Goal: Transaction & Acquisition: Purchase product/service

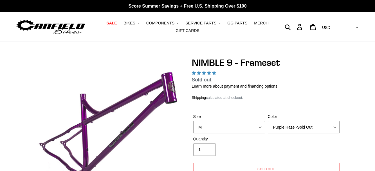
select select "Bug Zapper Blue"
click option "Bug Zapper Blue" at bounding box center [0, 0] width 0 height 0
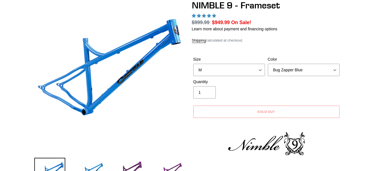
scroll to position [57, 0]
select select "highest-rating"
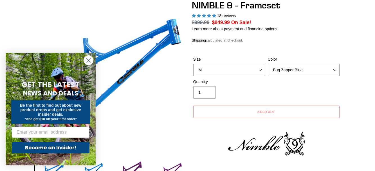
select select "Galaxy Black"
click option "Galaxy Black" at bounding box center [0, 0] width 0 height 0
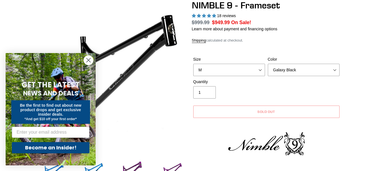
click at [89, 61] on icon "Close dialog" at bounding box center [89, 61] width 4 height 4
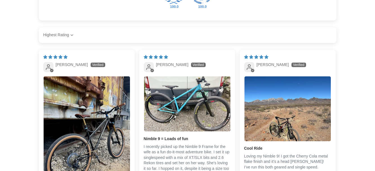
scroll to position [804, 0]
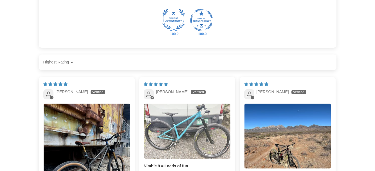
click at [192, 136] on img "Link to user picture 1" at bounding box center [187, 131] width 86 height 55
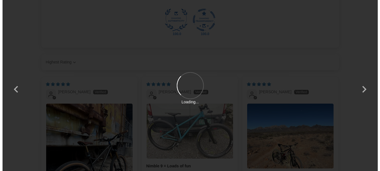
scroll to position [0, 0]
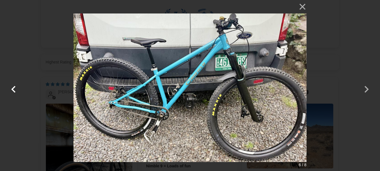
click at [13, 88] on button "button" at bounding box center [14, 86] width 14 height 14
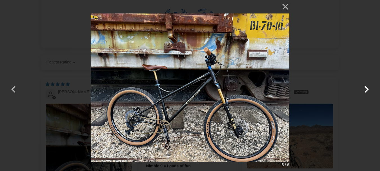
click at [368, 88] on button "button" at bounding box center [367, 86] width 14 height 14
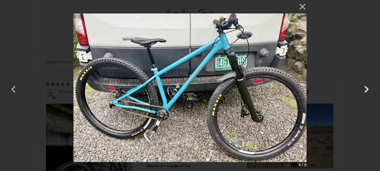
click at [368, 88] on button "button" at bounding box center [367, 86] width 14 height 14
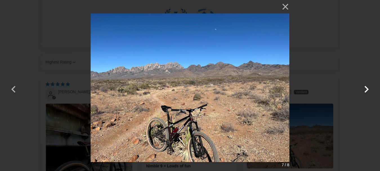
click at [368, 88] on button "button" at bounding box center [367, 86] width 14 height 14
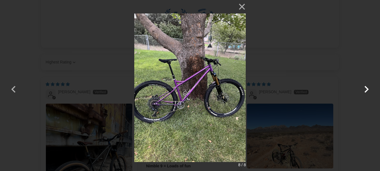
click at [368, 88] on button "button" at bounding box center [367, 86] width 14 height 14
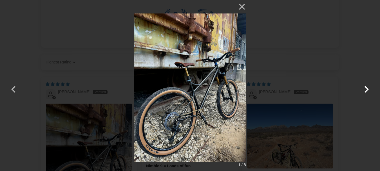
click at [368, 88] on button "button" at bounding box center [367, 86] width 14 height 14
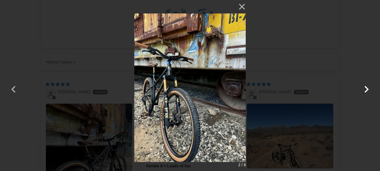
click at [368, 88] on button "button" at bounding box center [367, 86] width 14 height 14
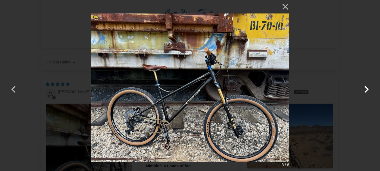
click at [368, 88] on button "button" at bounding box center [367, 86] width 14 height 14
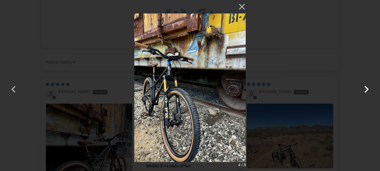
click at [368, 88] on button "button" at bounding box center [367, 86] width 14 height 14
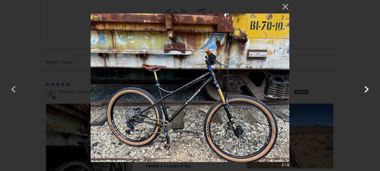
click at [368, 88] on button "button" at bounding box center [367, 86] width 14 height 14
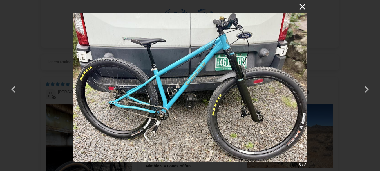
click at [302, 5] on button "×" at bounding box center [300, 7] width 14 height 14
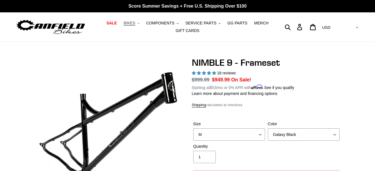
click at [135, 22] on span "BIKES" at bounding box center [130, 23] width 12 height 5
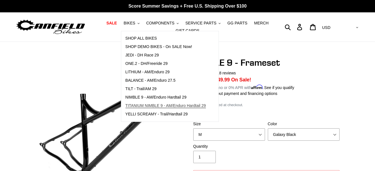
click at [159, 105] on span "TITANIUM NIMBLE 9 - AM/Enduro Hardtail 29" at bounding box center [166, 106] width 80 height 5
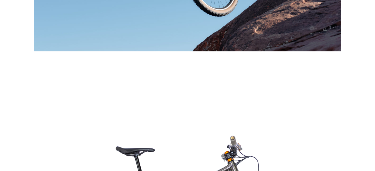
scroll to position [962, 0]
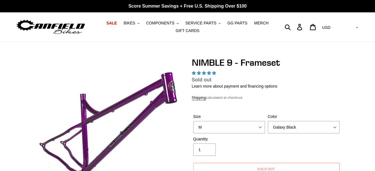
select select "Galaxy Black"
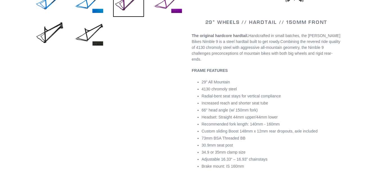
scroll to position [230, 0]
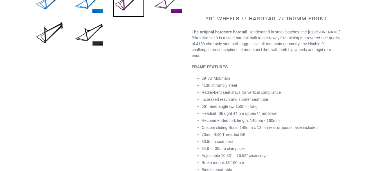
select select "highest-rating"
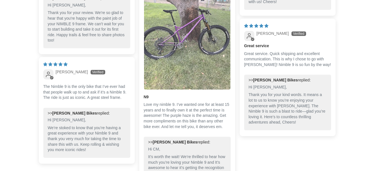
scroll to position [1206, 0]
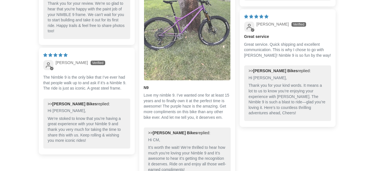
click at [178, 55] on img "Link to user picture 1" at bounding box center [187, 22] width 86 height 115
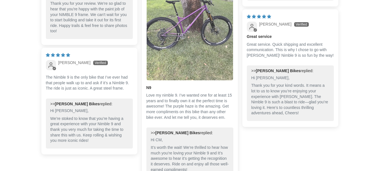
scroll to position [0, 0]
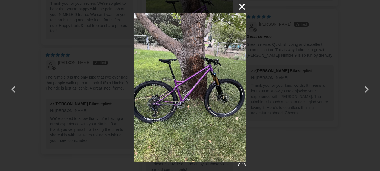
click at [242, 5] on button "×" at bounding box center [239, 7] width 14 height 14
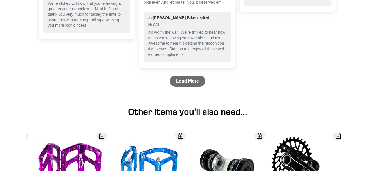
scroll to position [1349, 0]
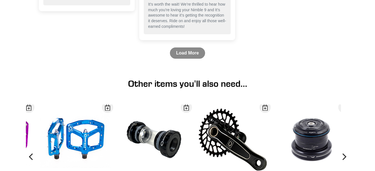
click at [184, 52] on link "Load More" at bounding box center [187, 53] width 35 height 11
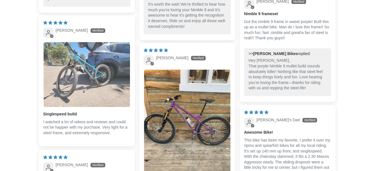
click at [94, 72] on img "Link to user picture 1" at bounding box center [87, 74] width 86 height 65
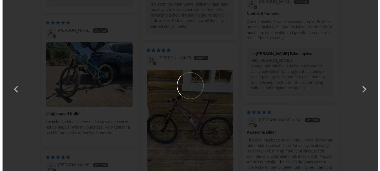
scroll to position [0, 0]
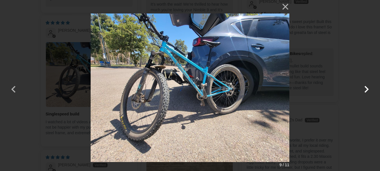
click at [366, 89] on button "button" at bounding box center [367, 86] width 14 height 14
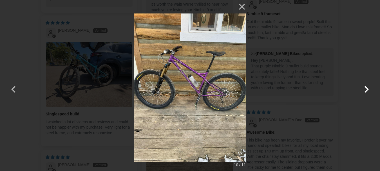
click at [366, 89] on button "button" at bounding box center [367, 86] width 14 height 14
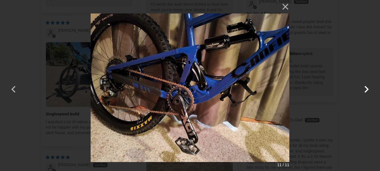
click at [366, 89] on button "button" at bounding box center [367, 86] width 14 height 14
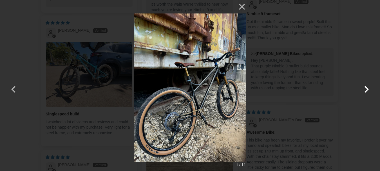
click at [366, 89] on button "button" at bounding box center [367, 86] width 14 height 14
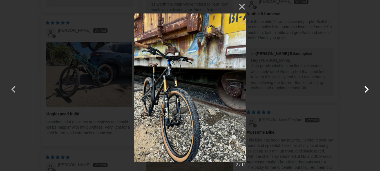
click at [366, 89] on button "button" at bounding box center [367, 86] width 14 height 14
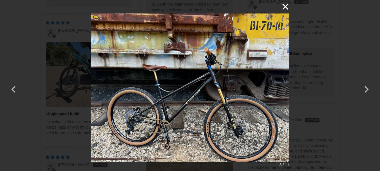
click at [285, 5] on button "×" at bounding box center [283, 7] width 14 height 14
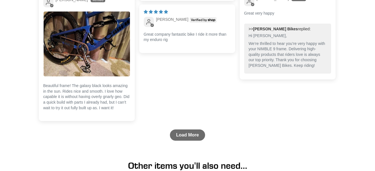
scroll to position [1579, 0]
click at [186, 134] on link "Load More" at bounding box center [187, 134] width 35 height 11
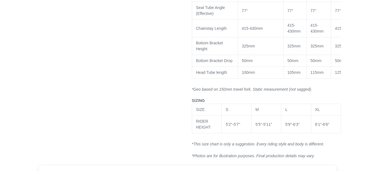
scroll to position [488, 0]
